Goal: Information Seeking & Learning: Check status

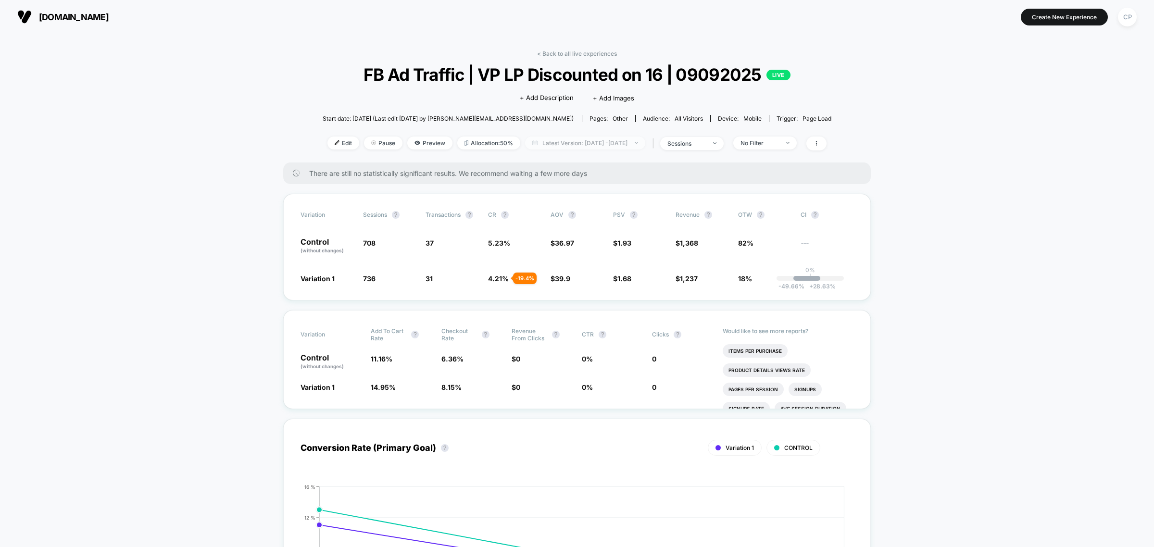
click at [588, 138] on span "Latest Version: [DATE] - [DATE]" at bounding box center [585, 143] width 120 height 13
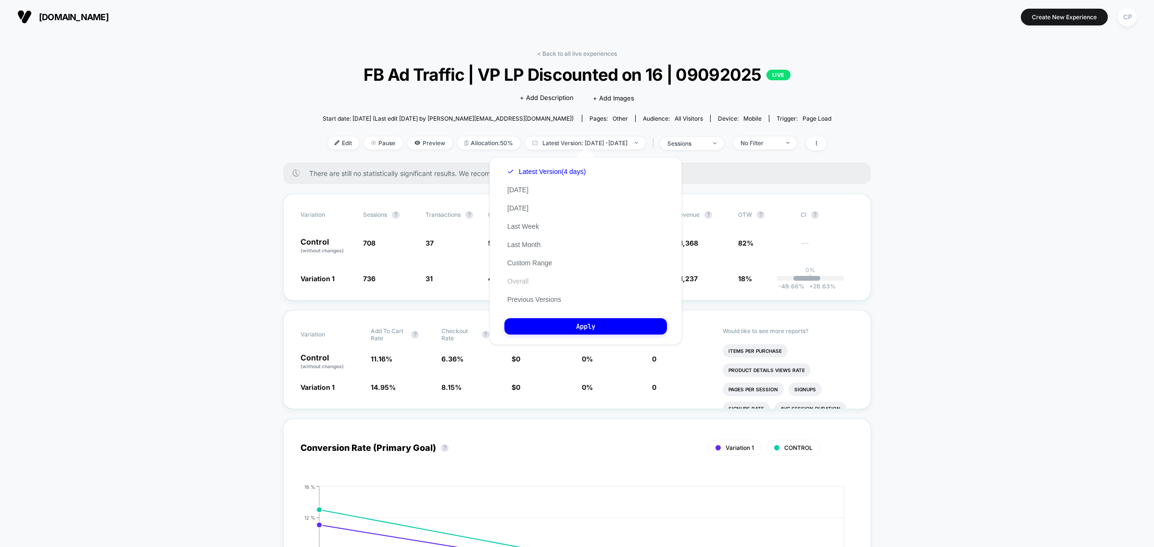
click at [527, 279] on button "Overall" at bounding box center [517, 281] width 27 height 9
click at [541, 320] on button "Apply" at bounding box center [585, 326] width 163 height 16
